Goal: Information Seeking & Learning: Learn about a topic

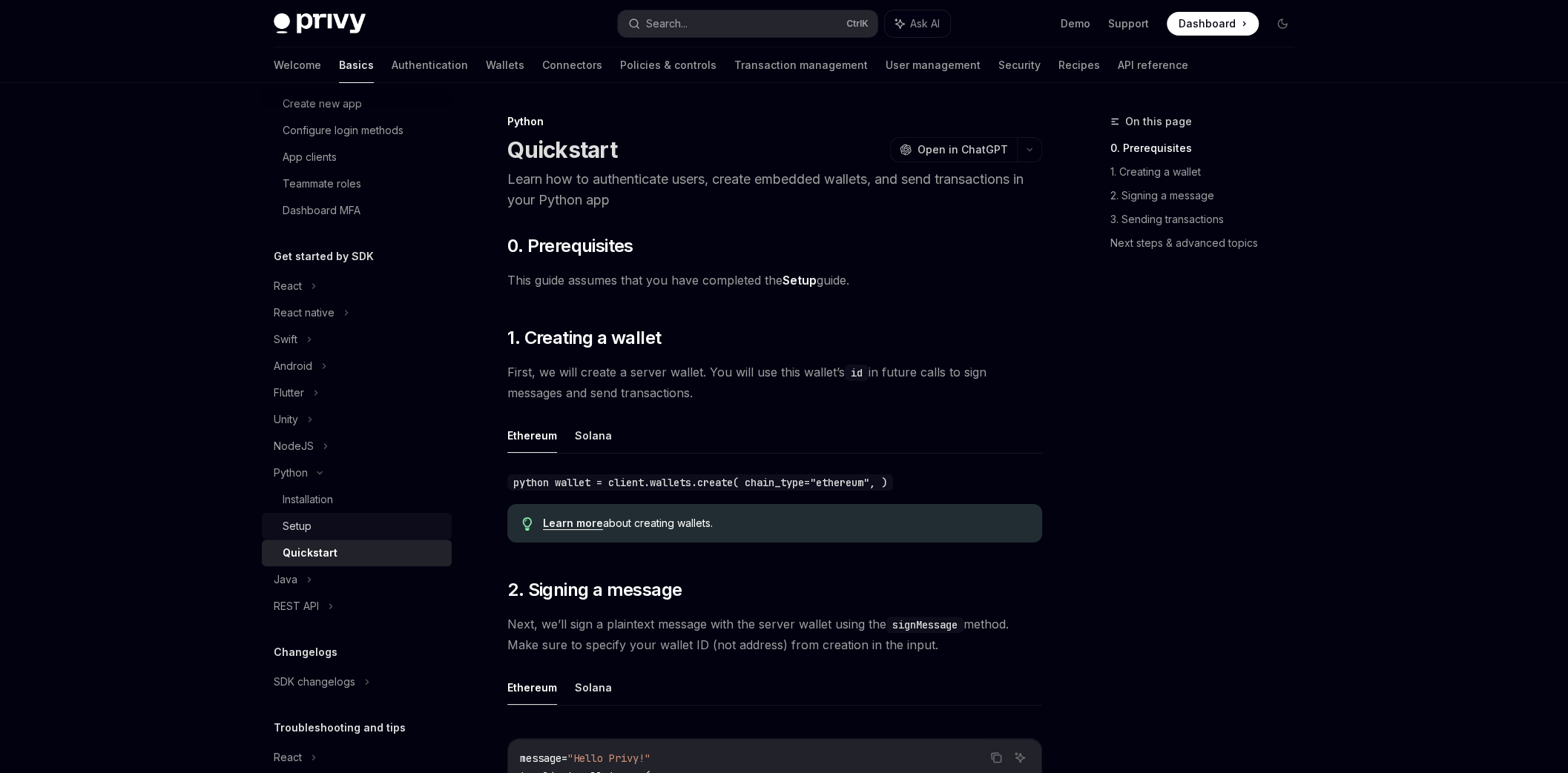
click at [345, 520] on div "Setup" at bounding box center [363, 526] width 160 height 18
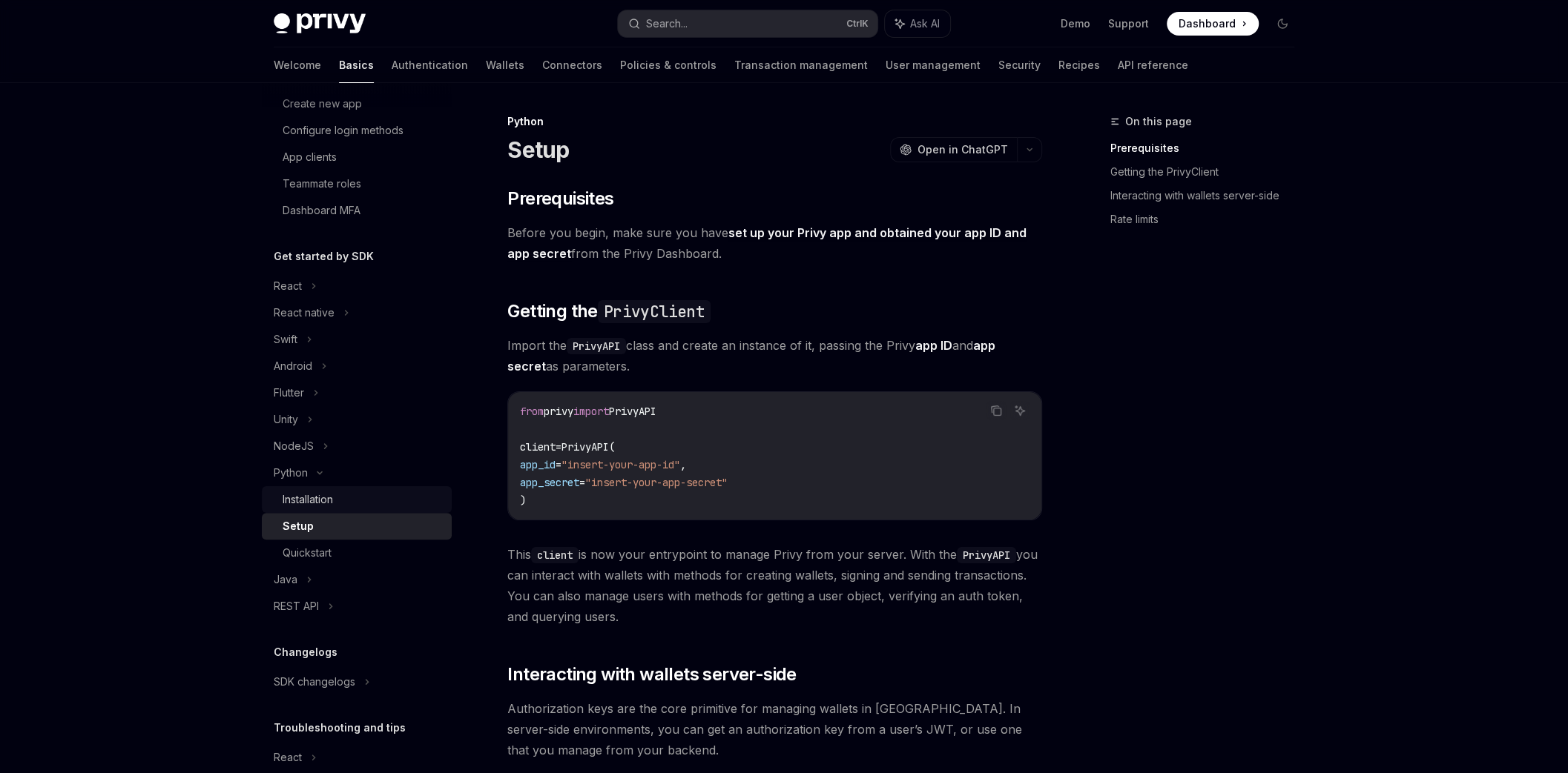
click at [323, 492] on div "Installation" at bounding box center [308, 499] width 50 height 18
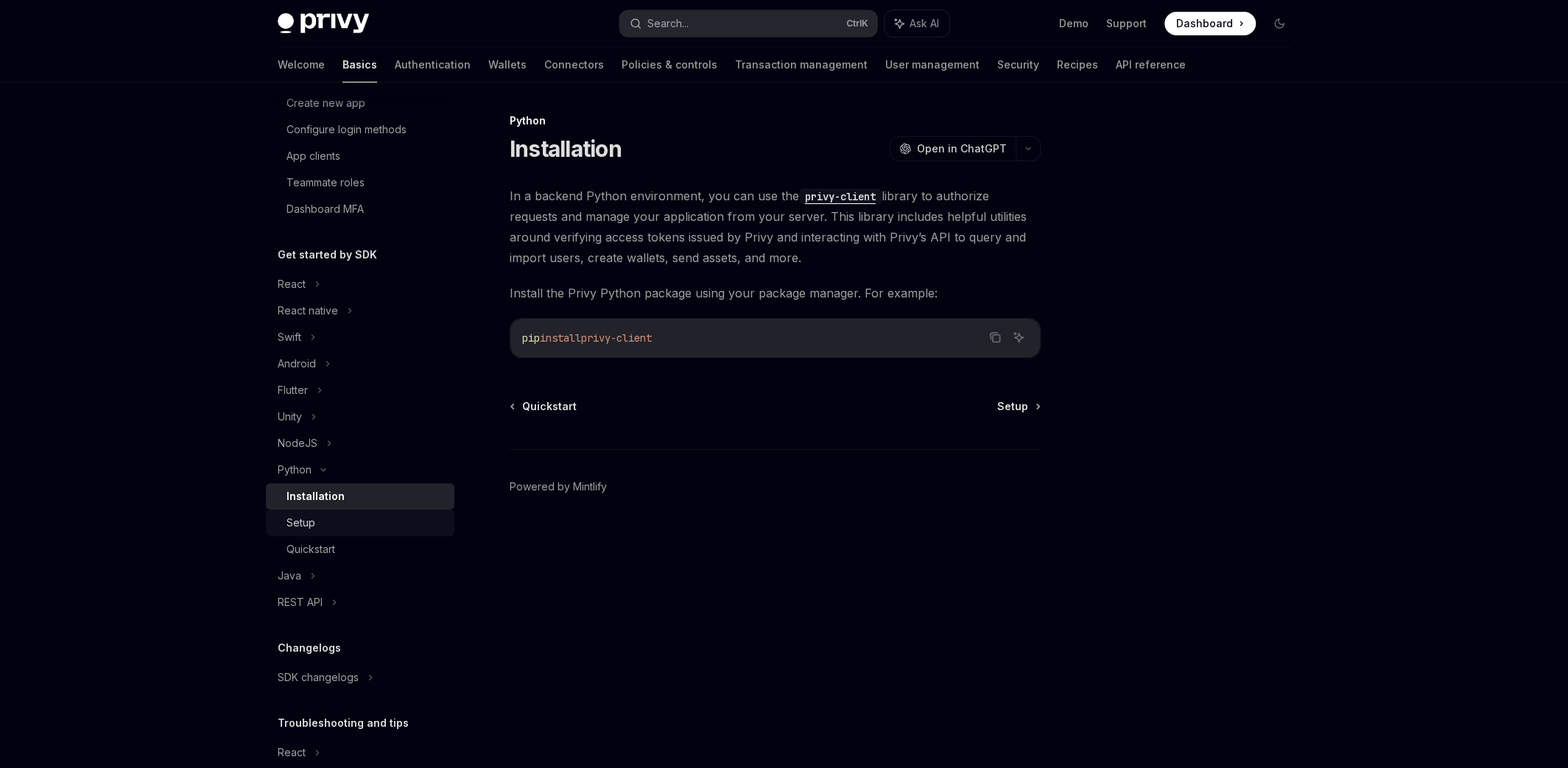
click at [304, 519] on div "Setup" at bounding box center [301, 522] width 29 height 18
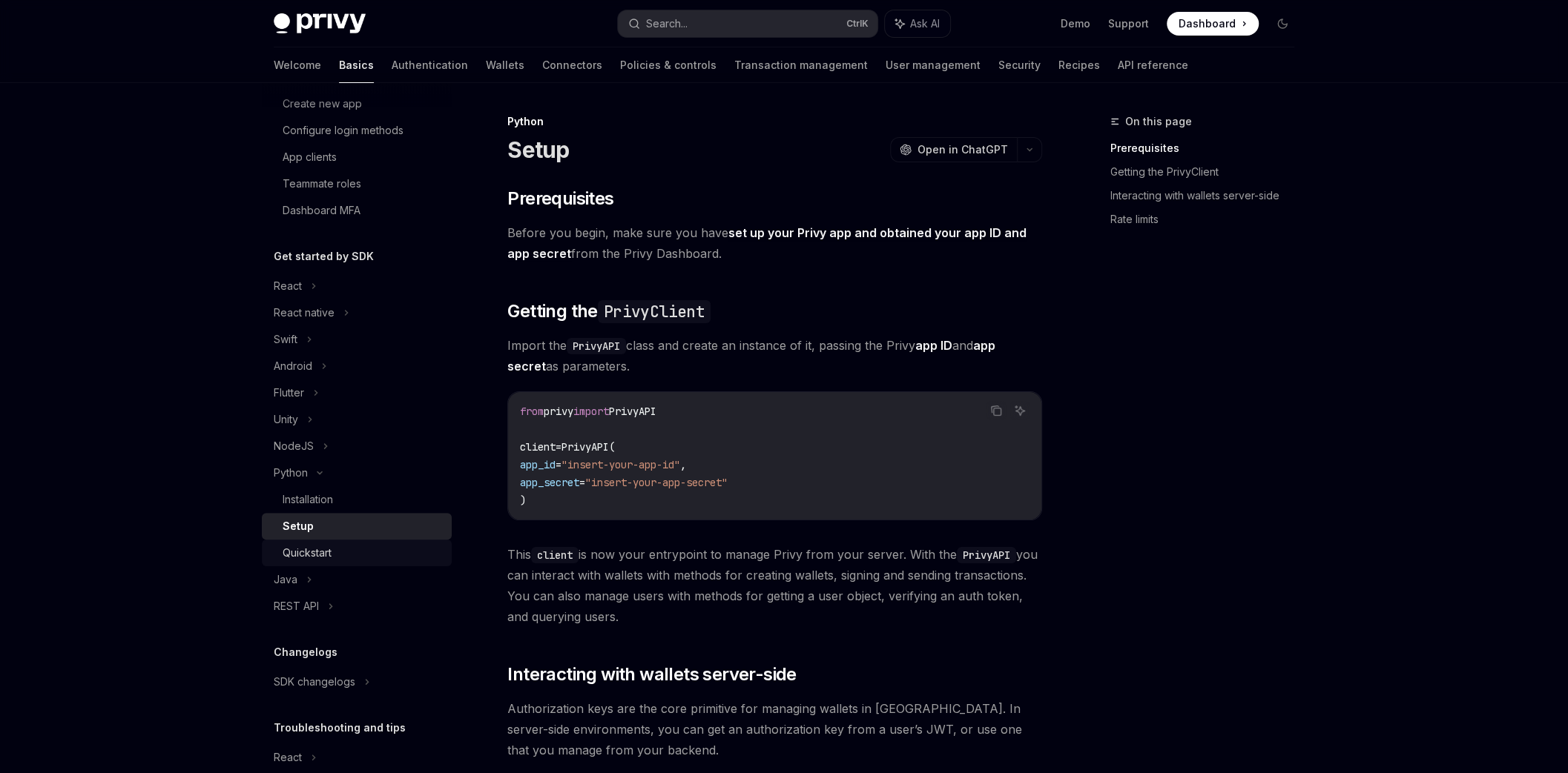
click at [320, 545] on div "Quickstart" at bounding box center [307, 552] width 49 height 18
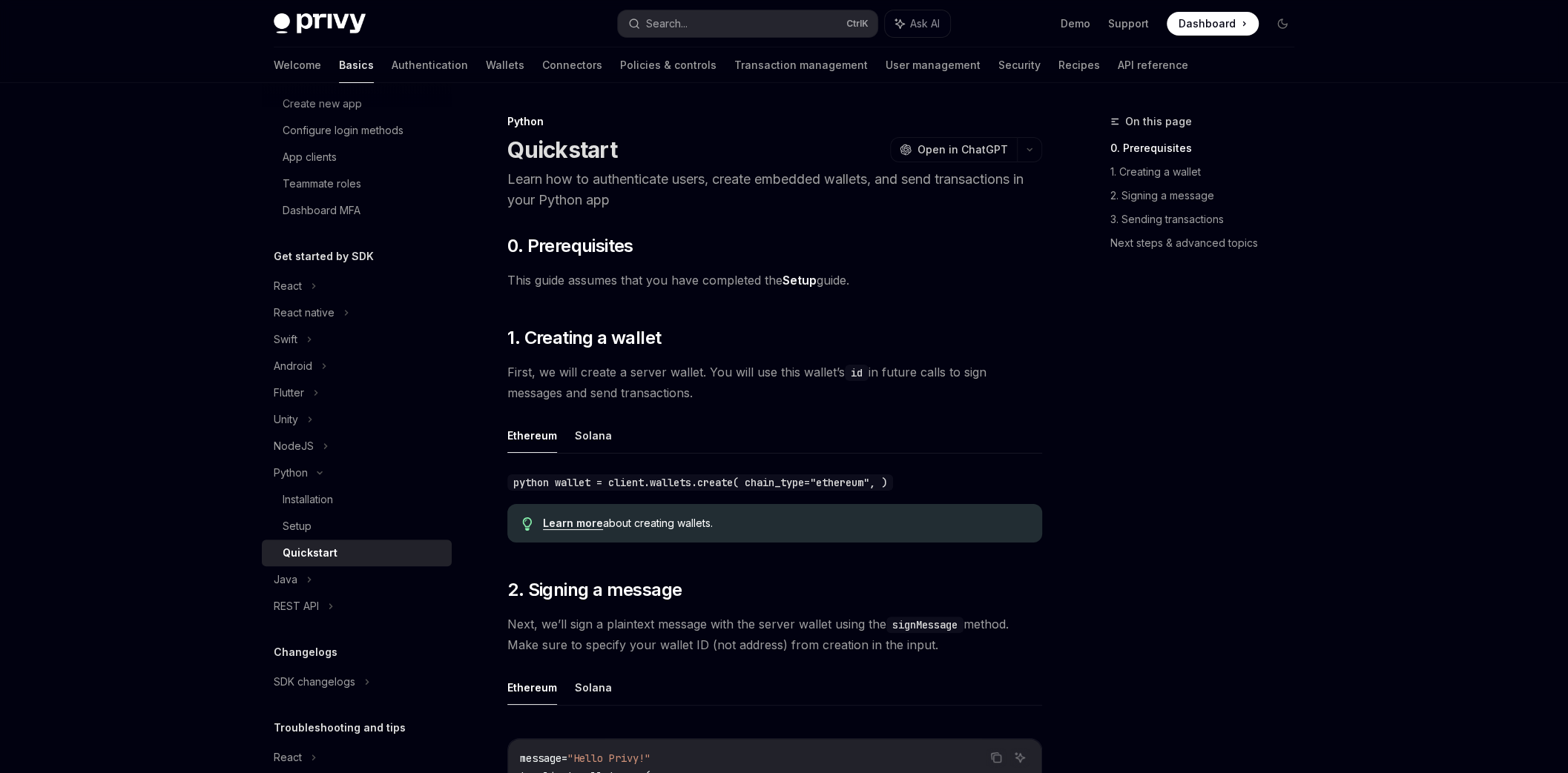
click at [801, 275] on link "Setup" at bounding box center [799, 281] width 34 height 16
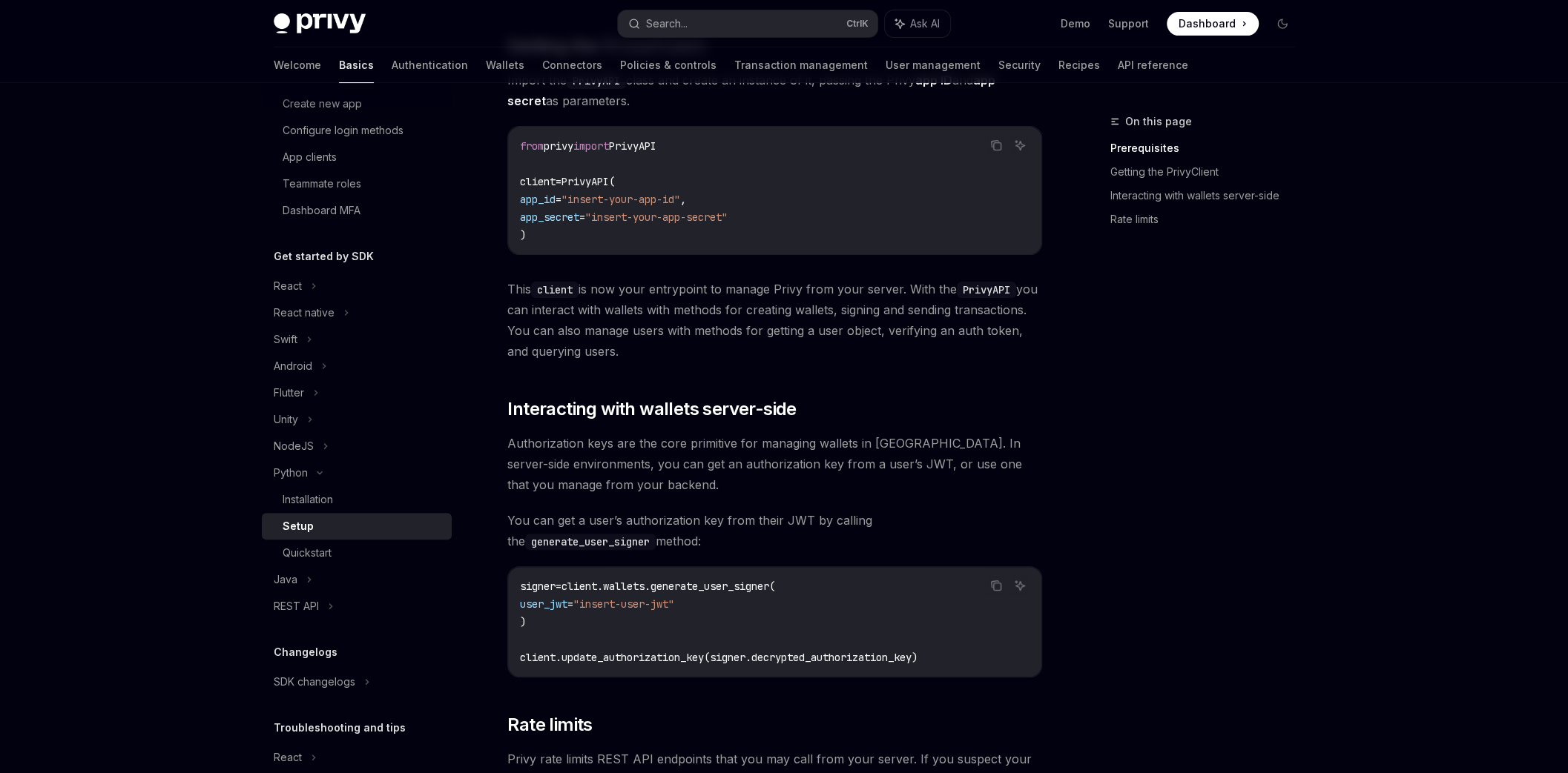
scroll to position [266, 0]
click at [589, 518] on span "You can get a user’s authorization key from their JWT by calling the generate_u…" at bounding box center [774, 530] width 535 height 42
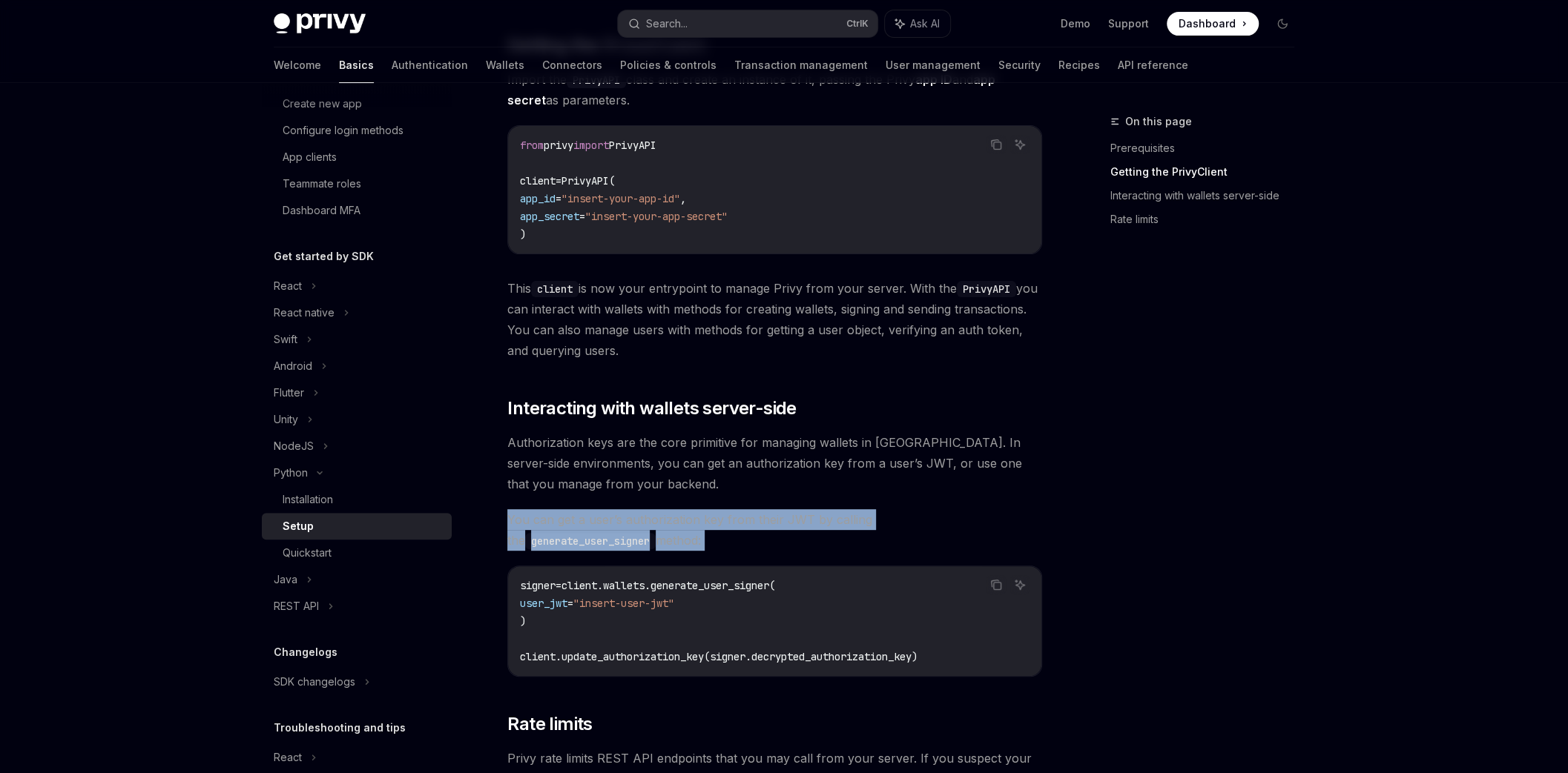
click at [589, 518] on span "You can get a user’s authorization key from their JWT by calling the generate_u…" at bounding box center [774, 530] width 535 height 42
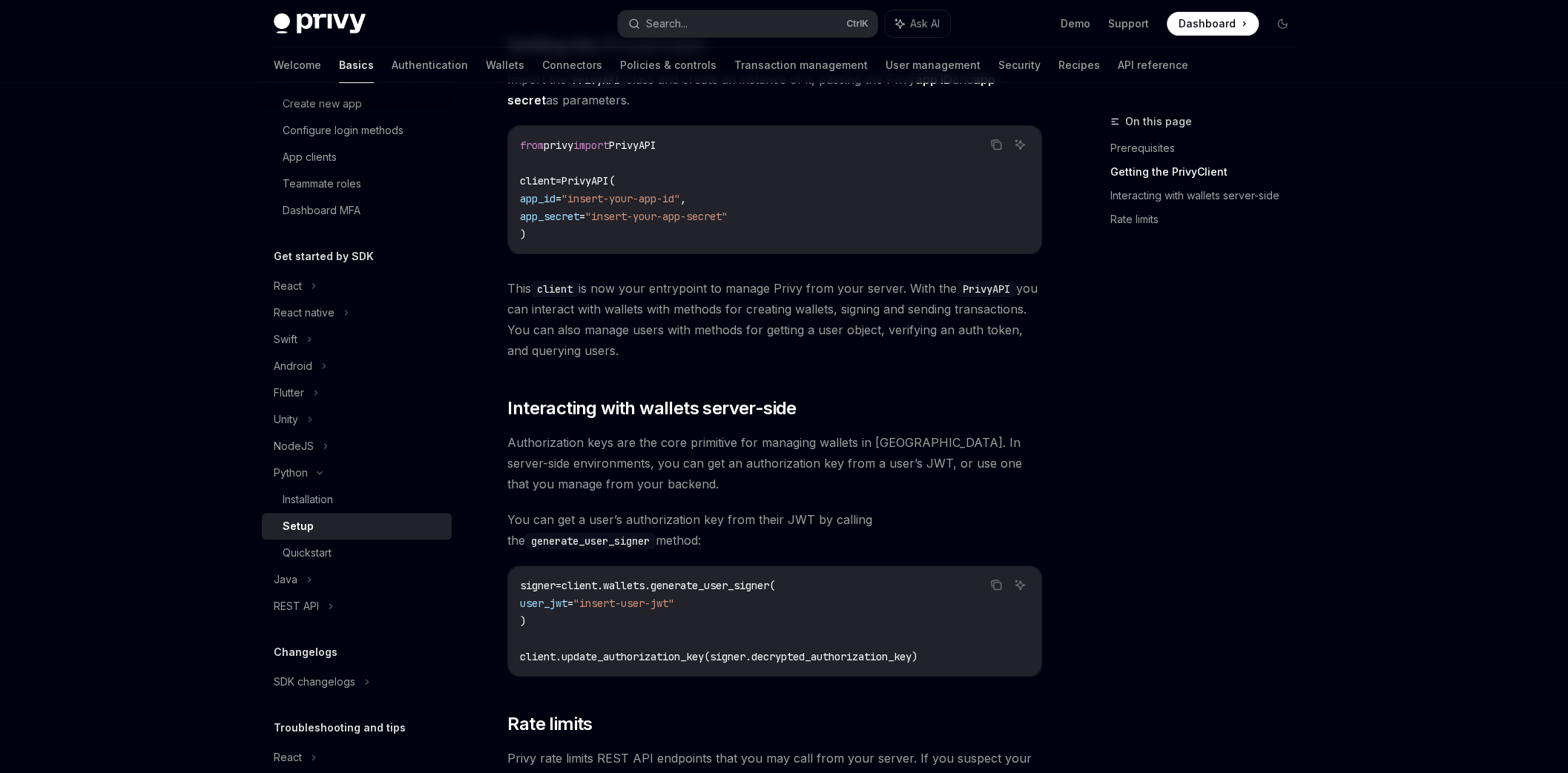
click at [660, 454] on span "Authorization keys are the core primitive for managing wallets in [GEOGRAPHIC_D…" at bounding box center [774, 463] width 535 height 62
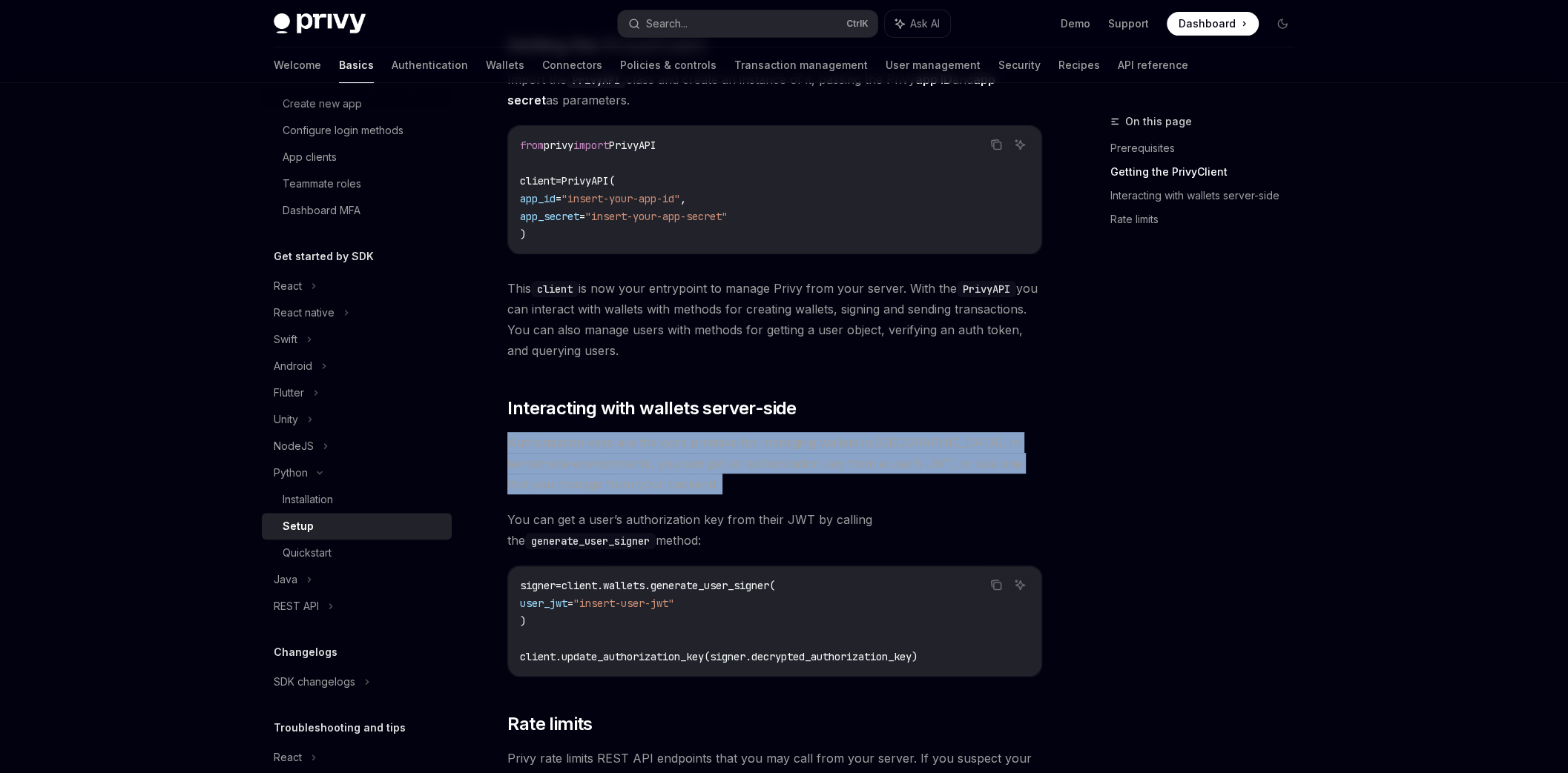
click at [660, 454] on span "Authorization keys are the core primitive for managing wallets in [GEOGRAPHIC_D…" at bounding box center [774, 463] width 535 height 62
click at [651, 414] on div at bounding box center [651, 414] width 0 height 0
click at [645, 493] on span "Authorization keys are the core primitive for managing wallets in [GEOGRAPHIC_D…" at bounding box center [774, 463] width 535 height 62
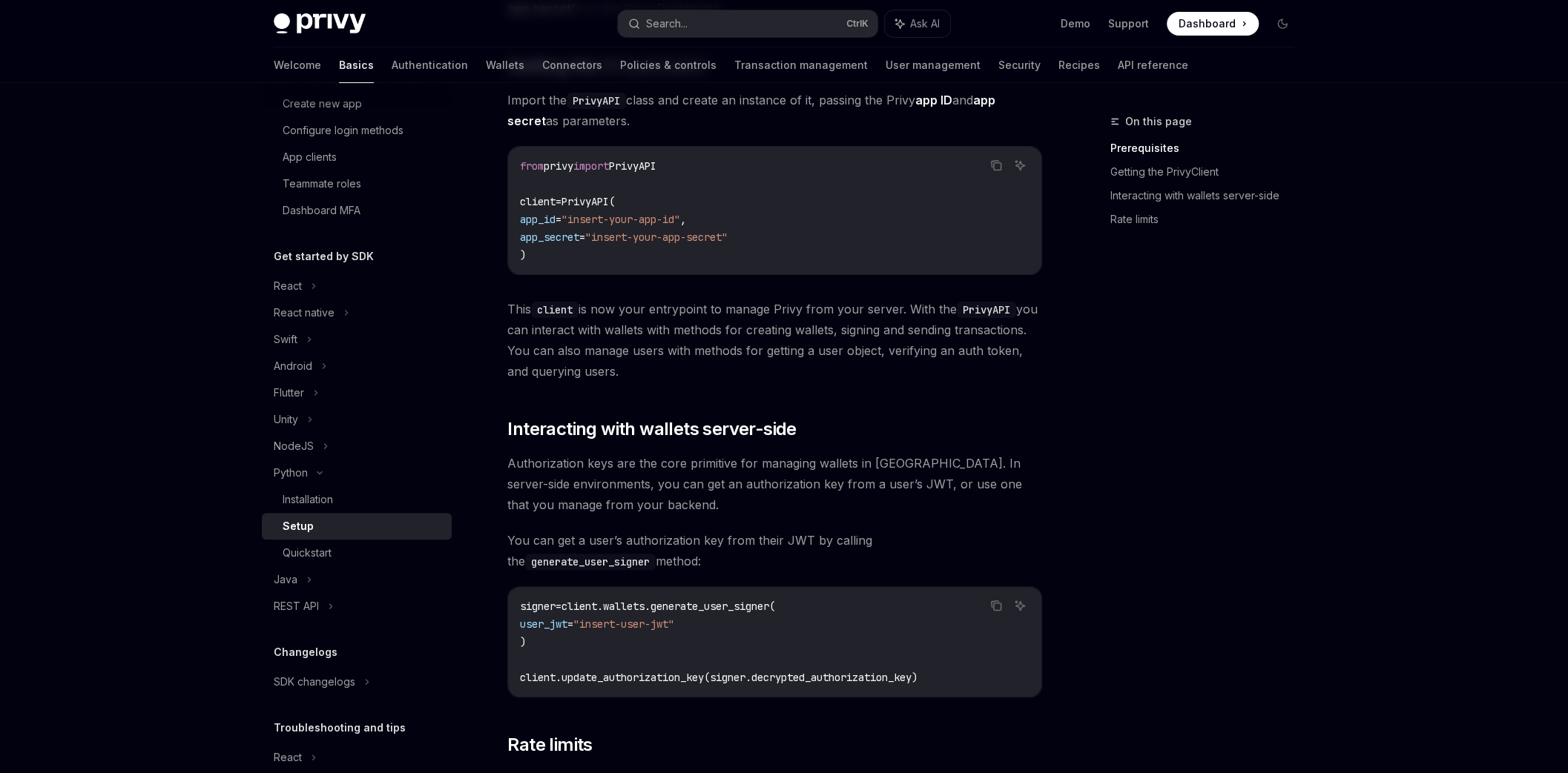
scroll to position [288, 0]
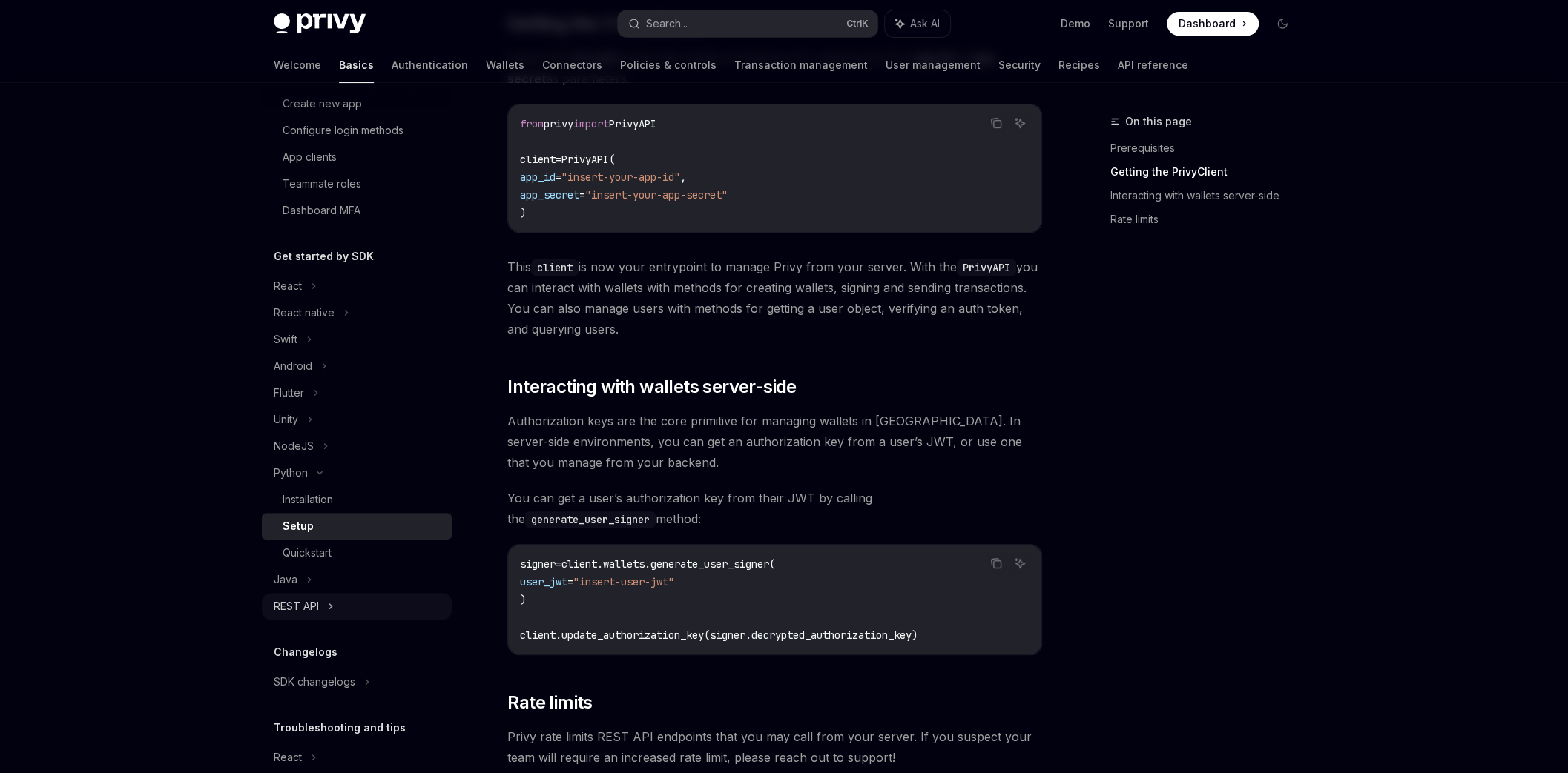
click at [307, 606] on div "REST API" at bounding box center [297, 606] width 46 height 18
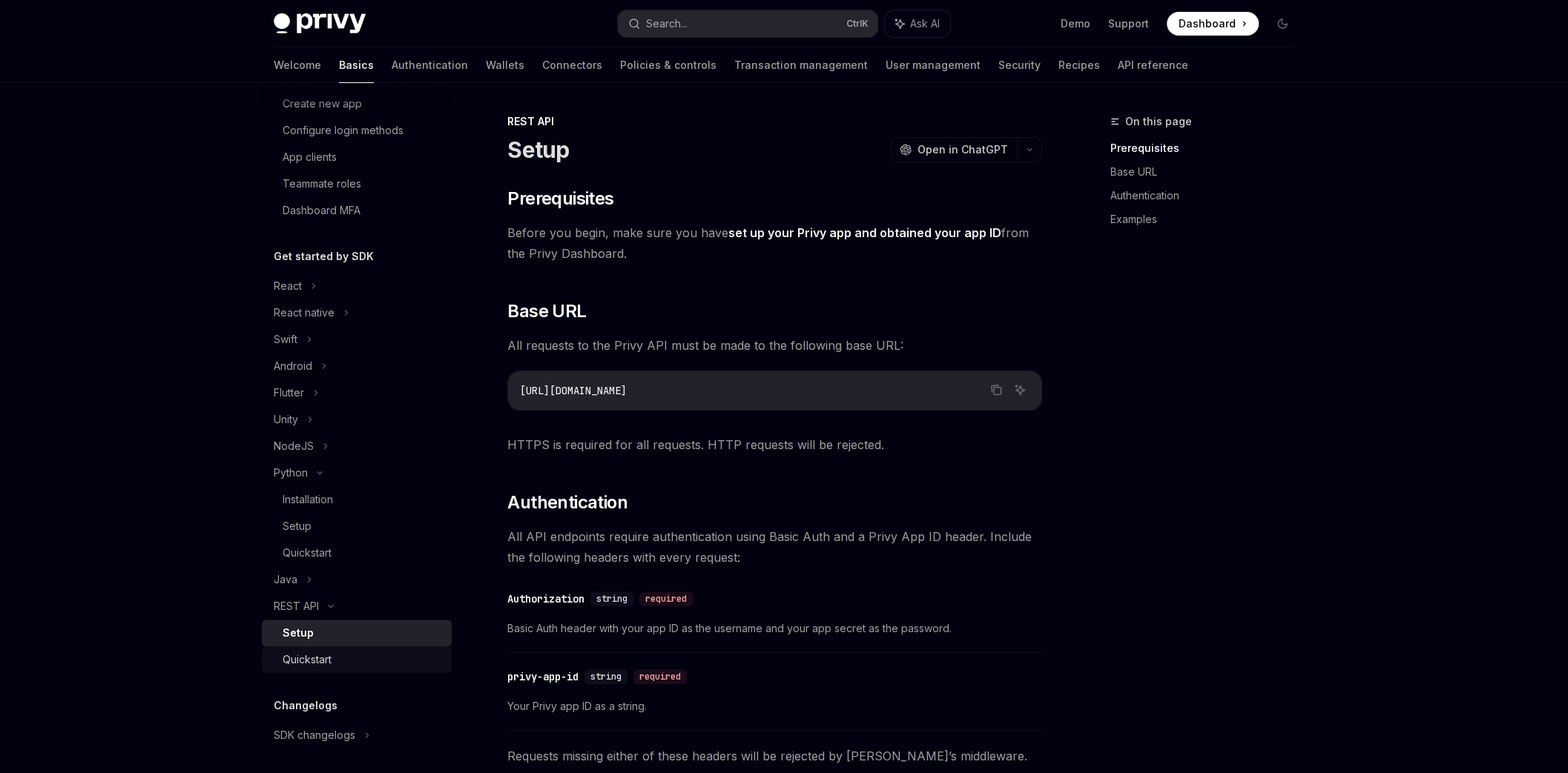
click at [309, 658] on div "Quickstart" at bounding box center [307, 659] width 49 height 18
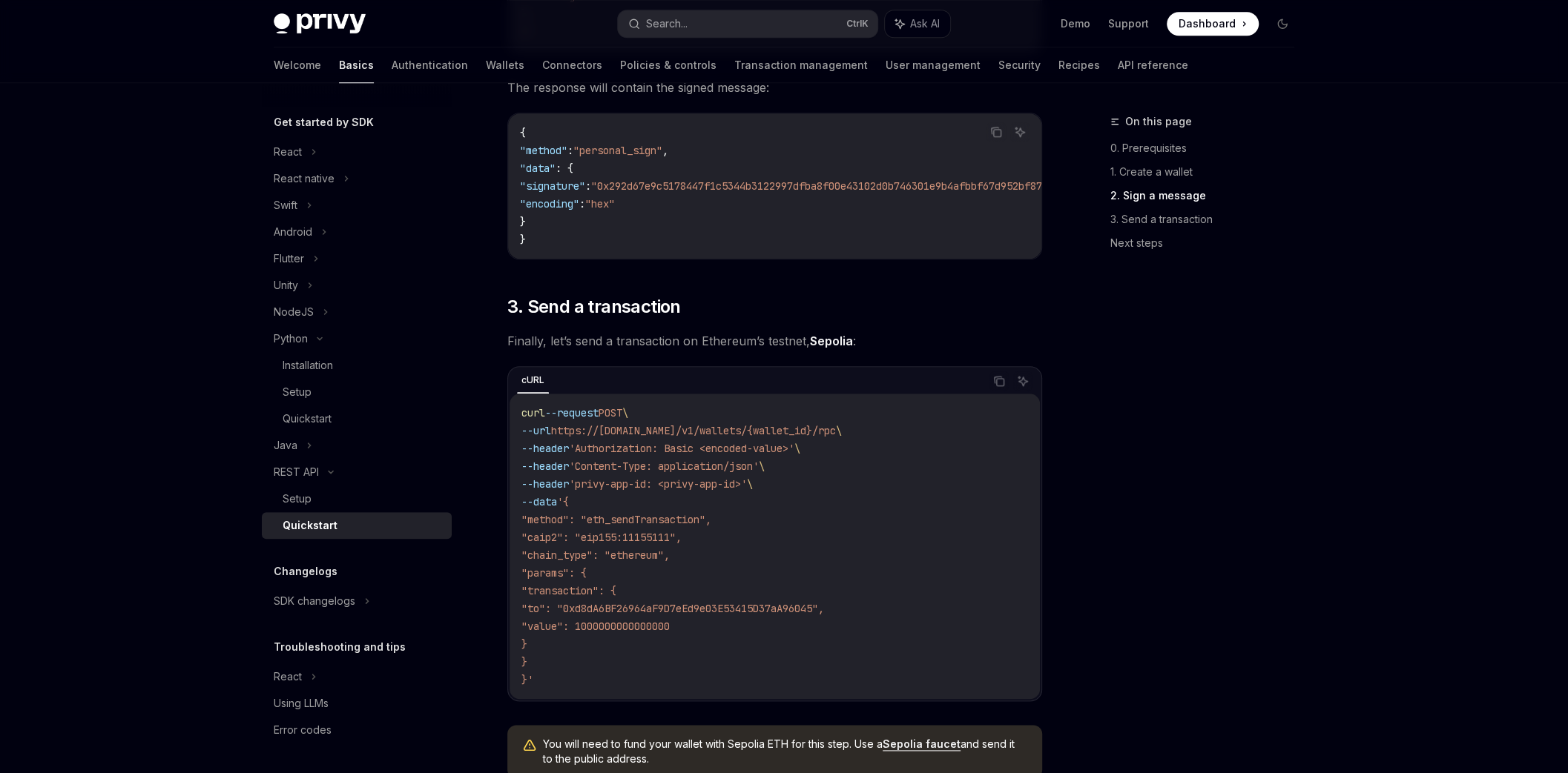
scroll to position [1128, 0]
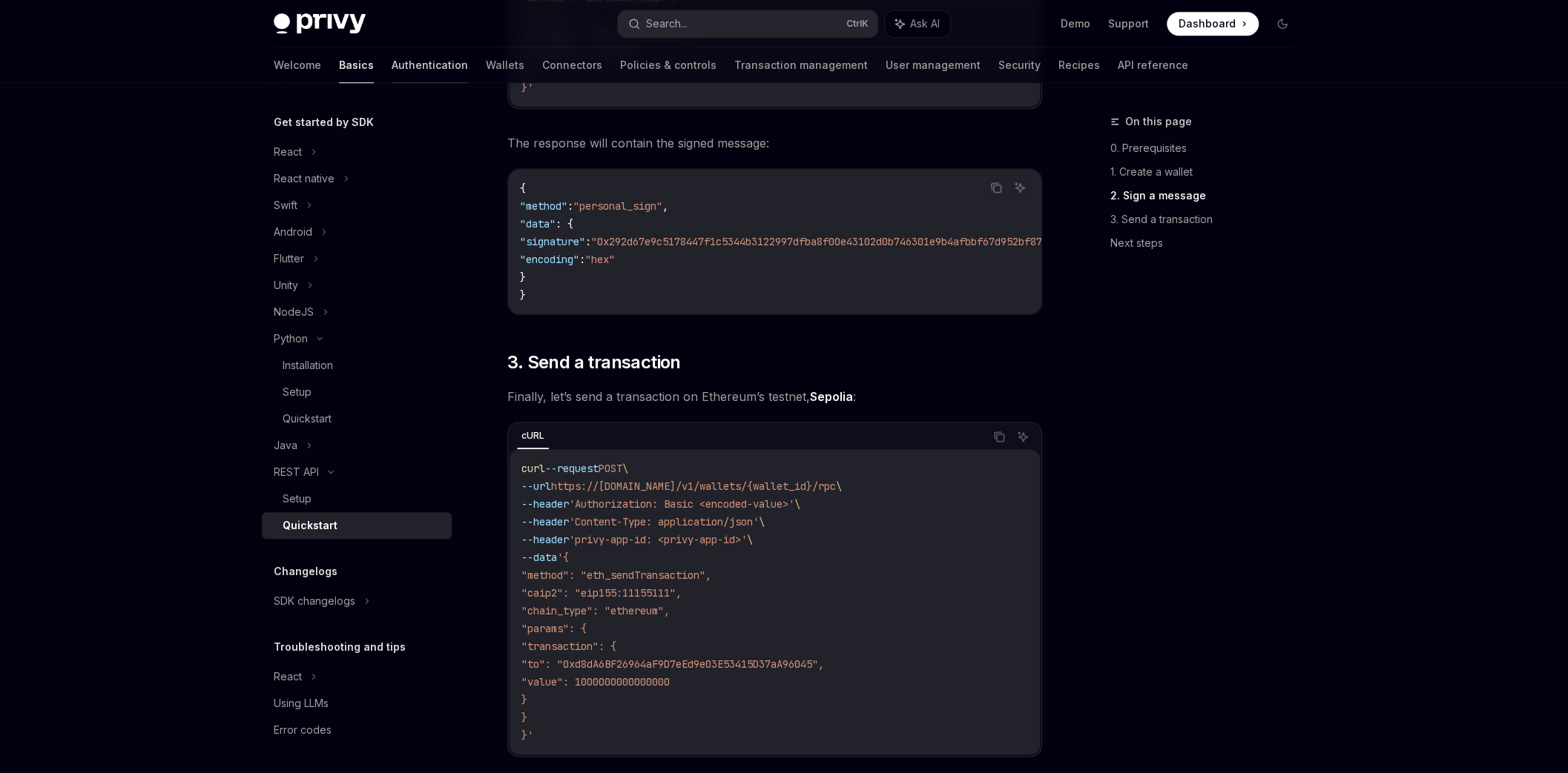
click at [392, 74] on link "Authentication" at bounding box center [429, 64] width 76 height 35
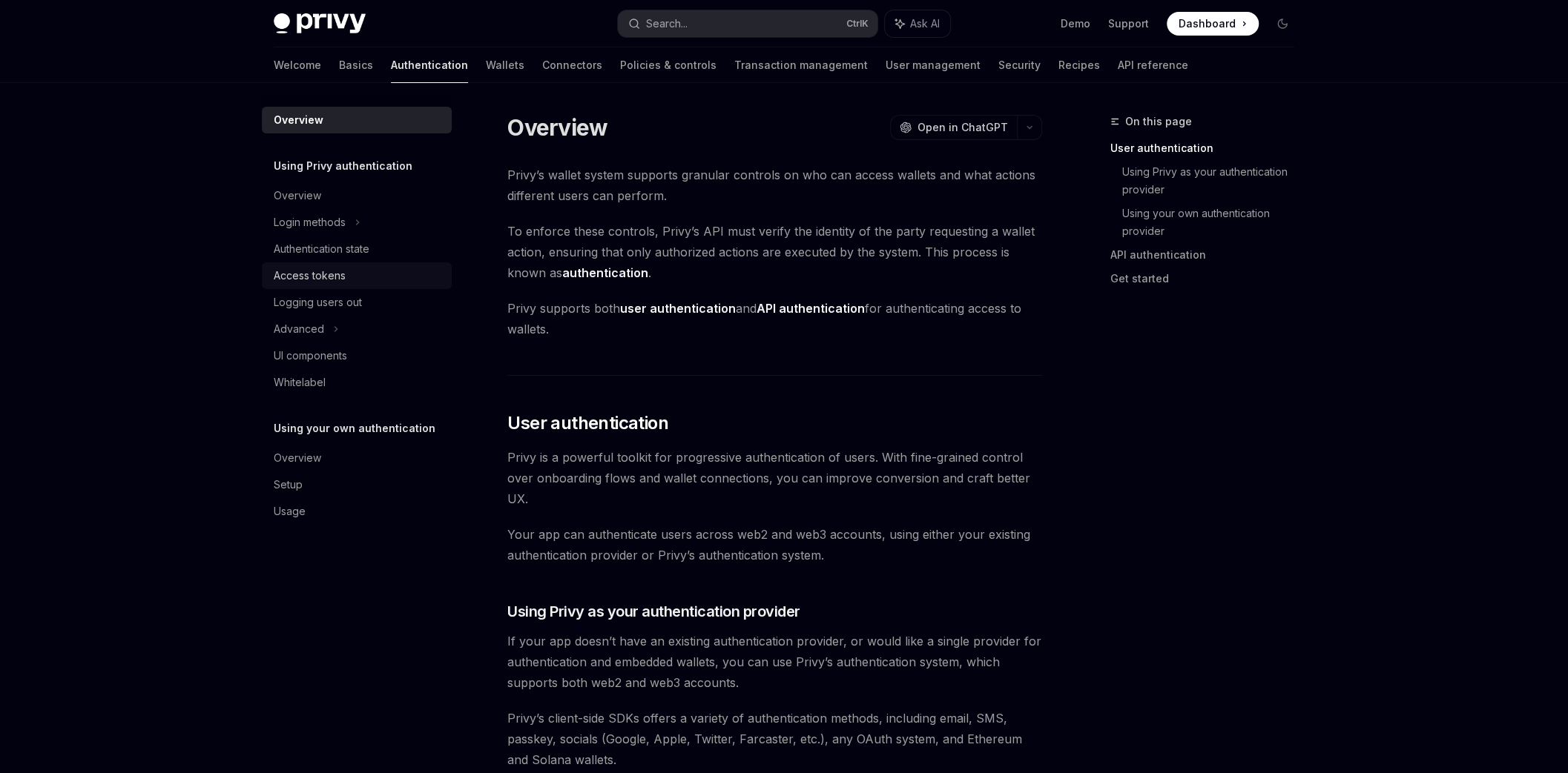
click at [313, 283] on div "Access tokens" at bounding box center [310, 275] width 72 height 18
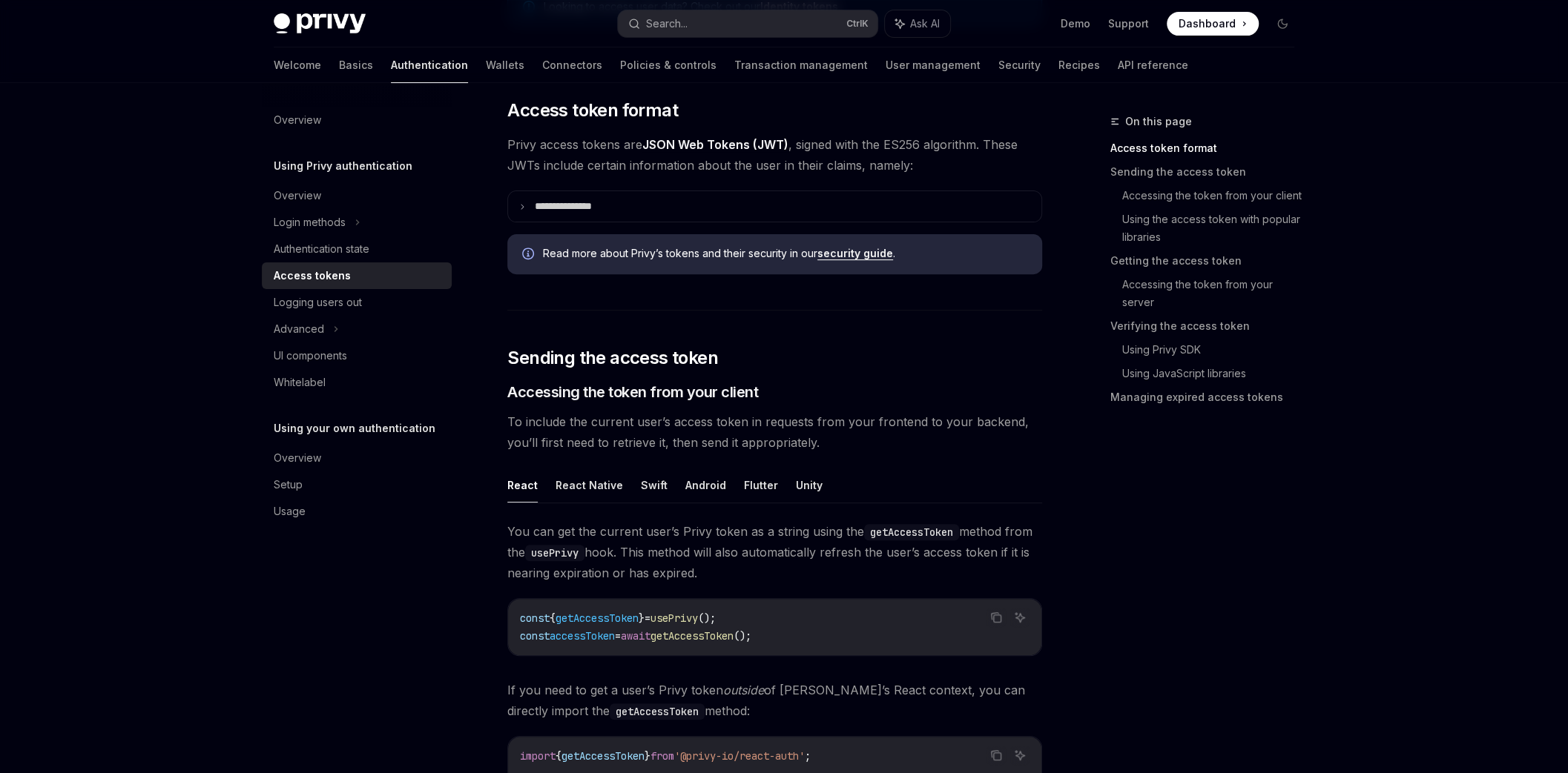
scroll to position [356, 0]
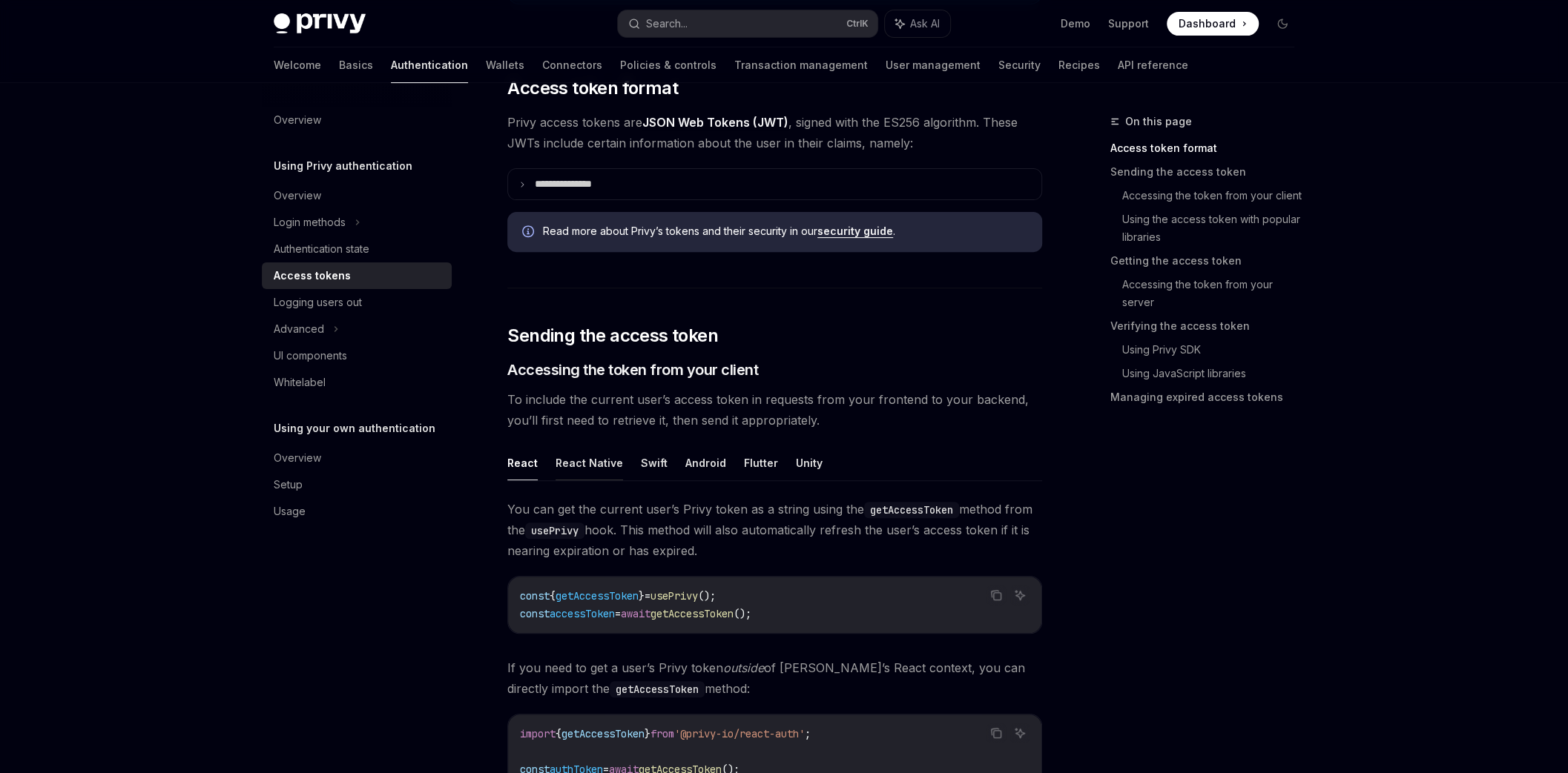
click at [584, 463] on button "React Native" at bounding box center [590, 463] width 68 height 35
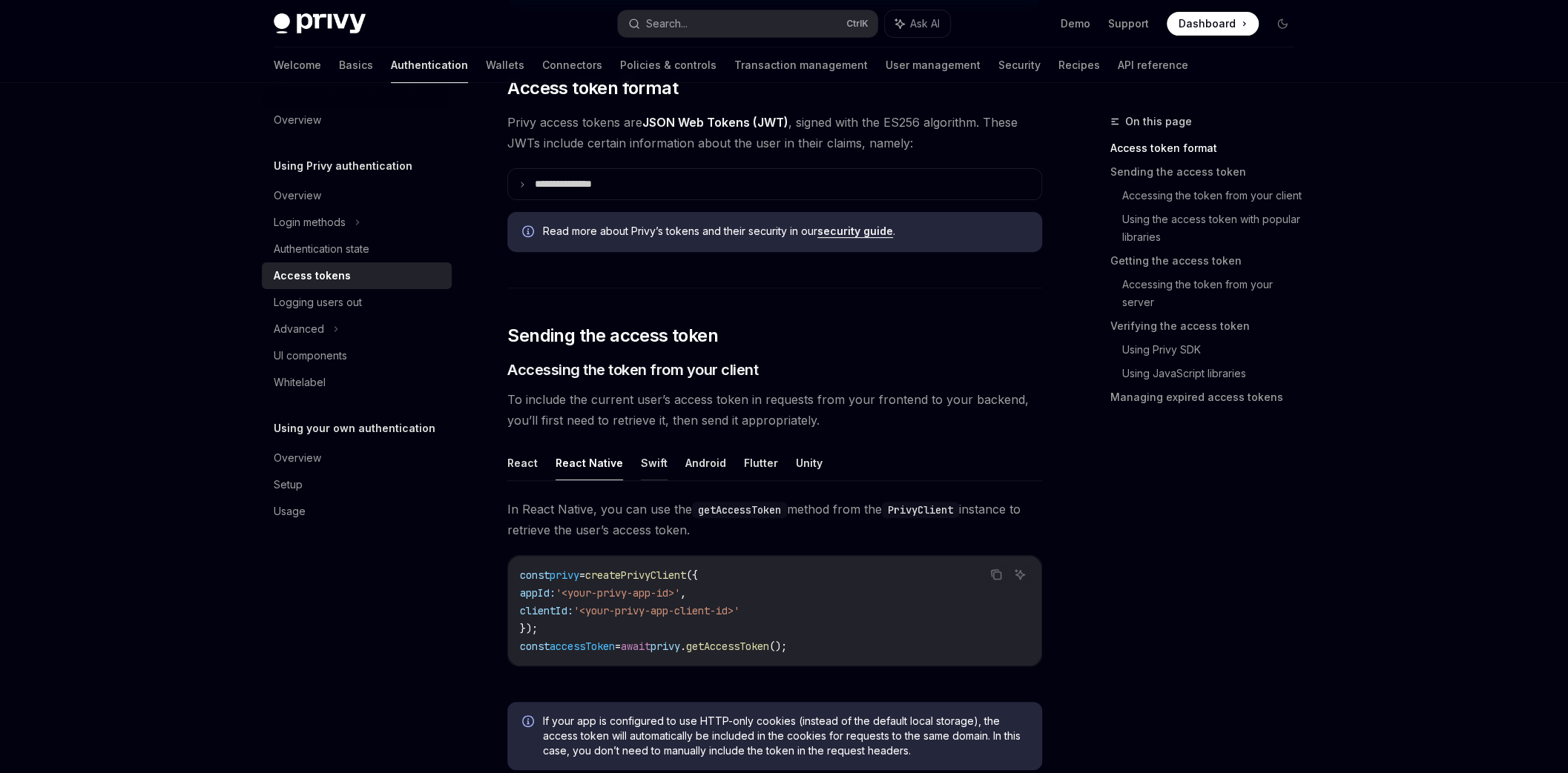
click at [641, 463] on button "Swift" at bounding box center [654, 463] width 27 height 35
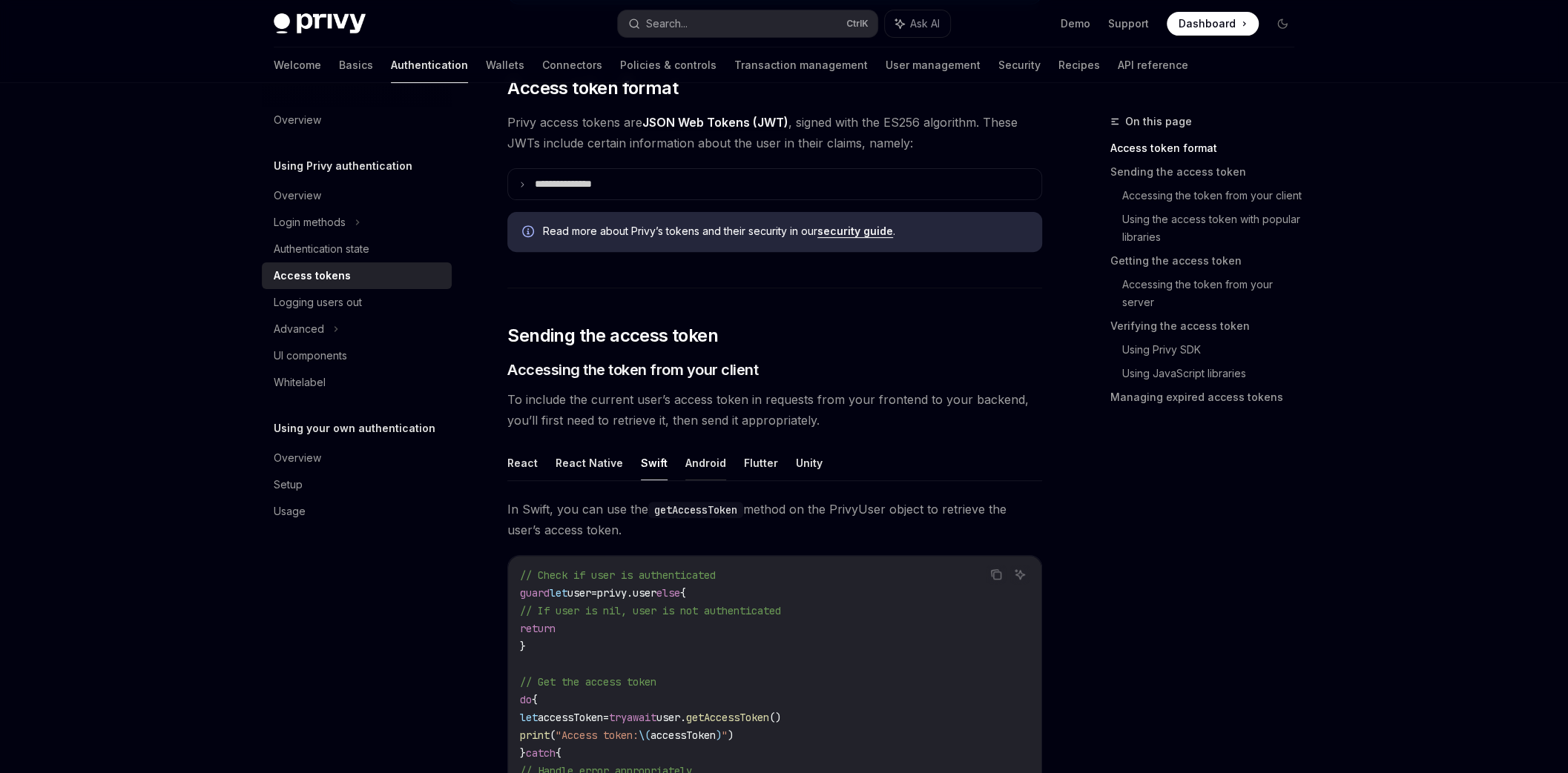
click at [686, 465] on button "Android" at bounding box center [706, 463] width 41 height 35
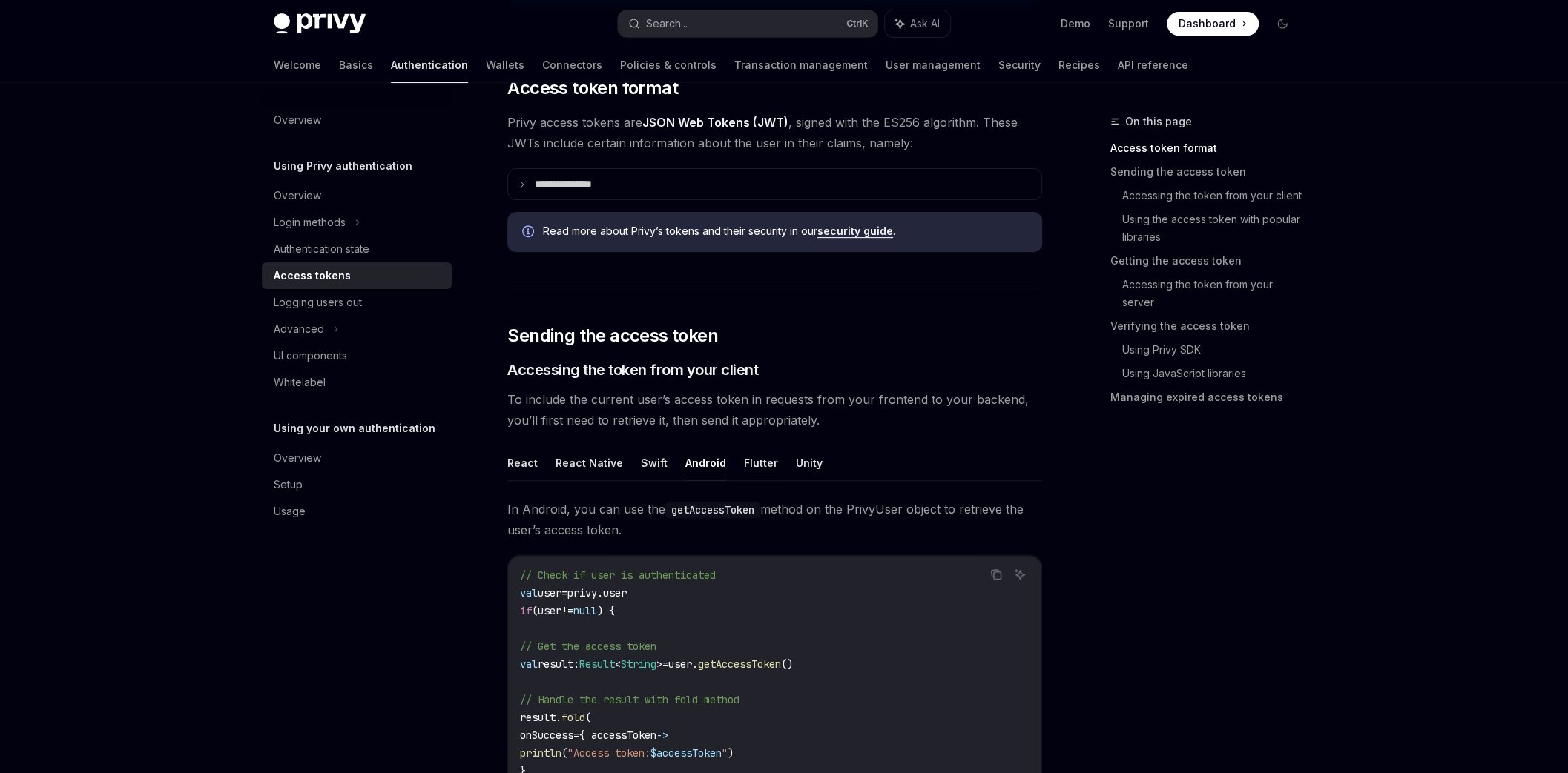
click at [744, 460] on button "Flutter" at bounding box center [761, 463] width 34 height 35
click at [813, 459] on ul "React React Native Swift Android Flutter Unity" at bounding box center [774, 463] width 535 height 35
click at [807, 458] on button "Unity" at bounding box center [810, 463] width 27 height 35
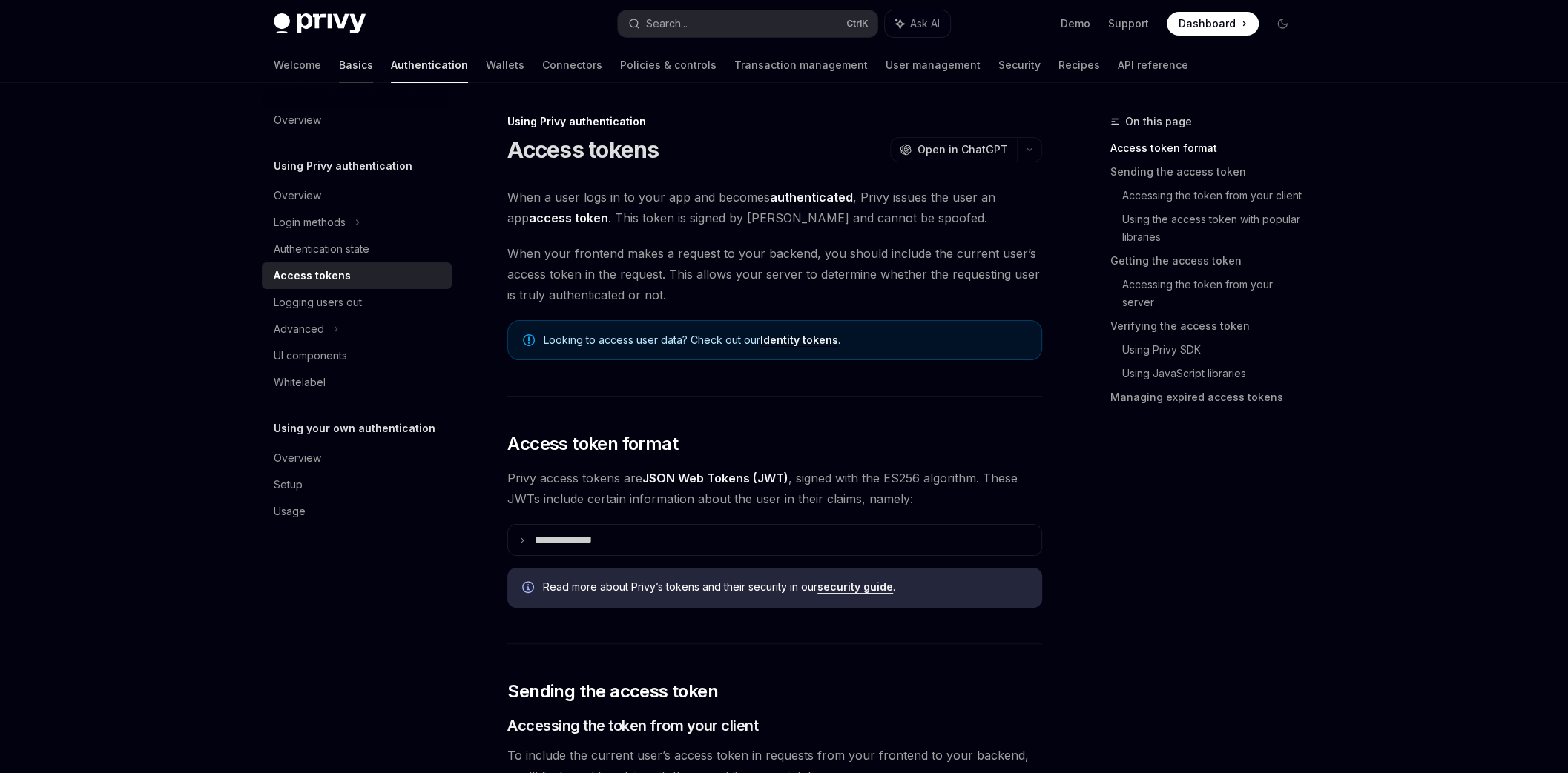
click at [339, 64] on link "Basics" at bounding box center [356, 64] width 34 height 35
type textarea "*"
